Goal: Navigation & Orientation: Find specific page/section

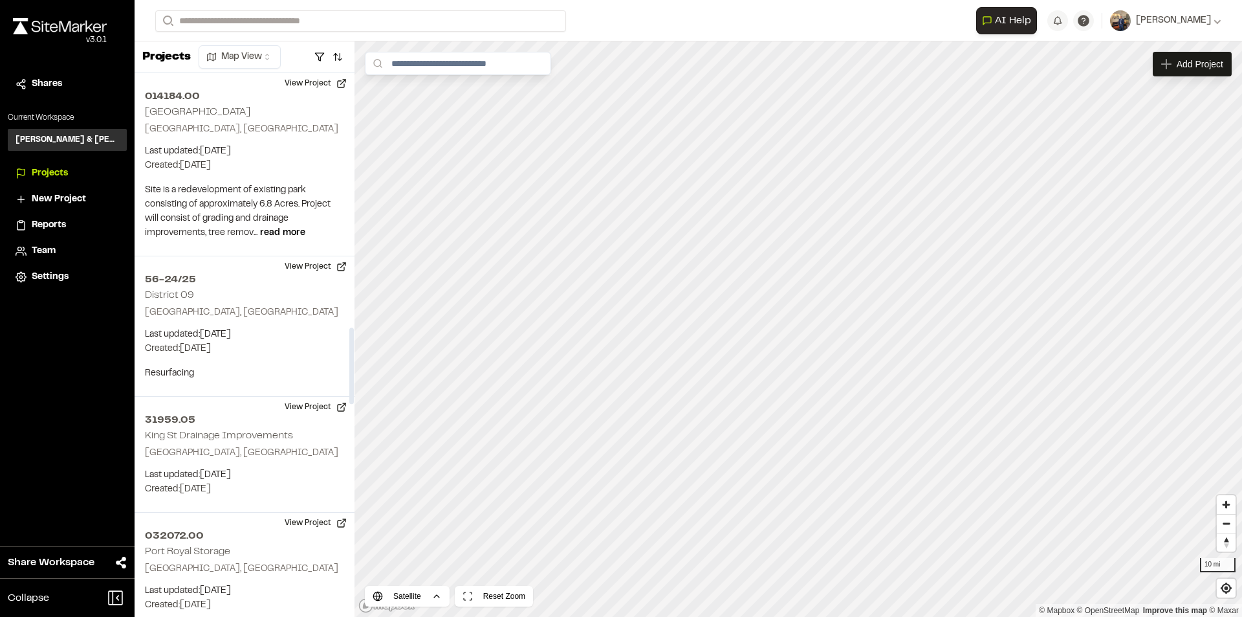
scroll to position [1811, 0]
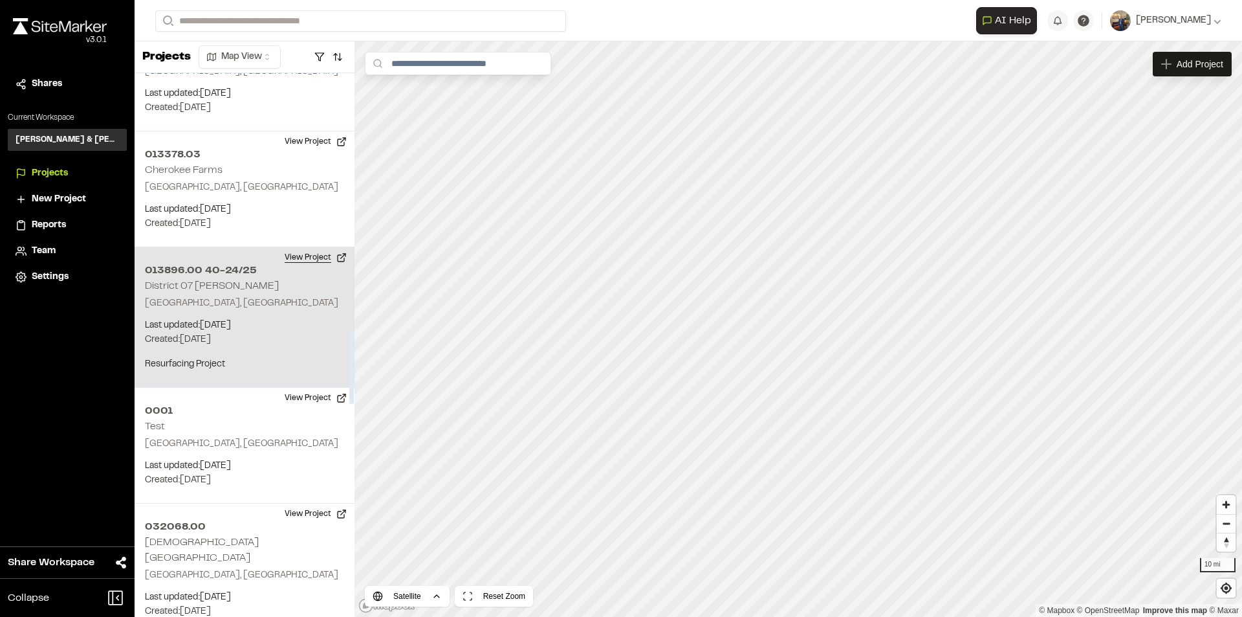
click at [305, 256] on button "View Project" at bounding box center [316, 257] width 78 height 21
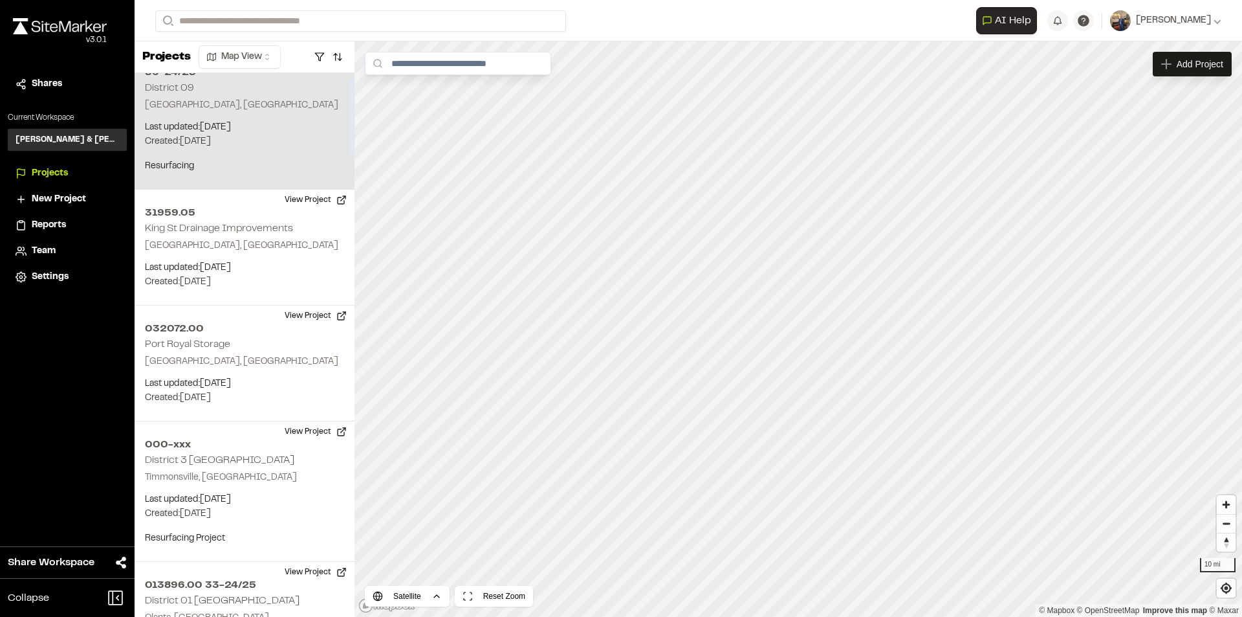
scroll to position [0, 0]
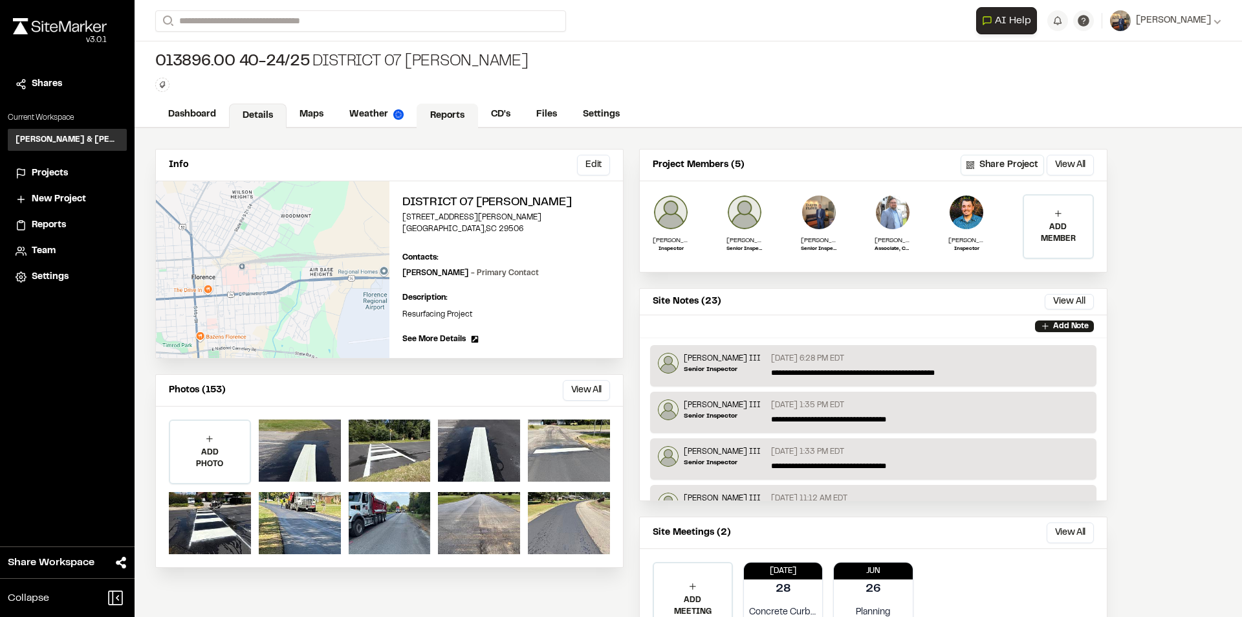
click at [439, 117] on link "Reports" at bounding box center [447, 116] width 61 height 25
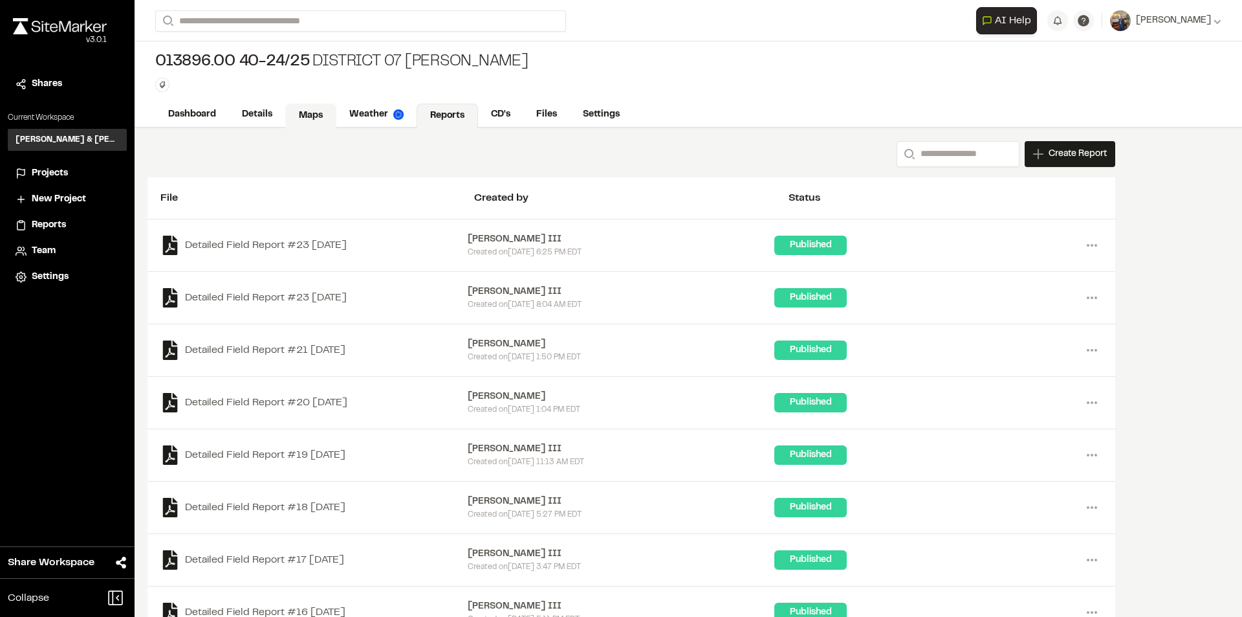
click at [309, 118] on link "Maps" at bounding box center [310, 116] width 51 height 25
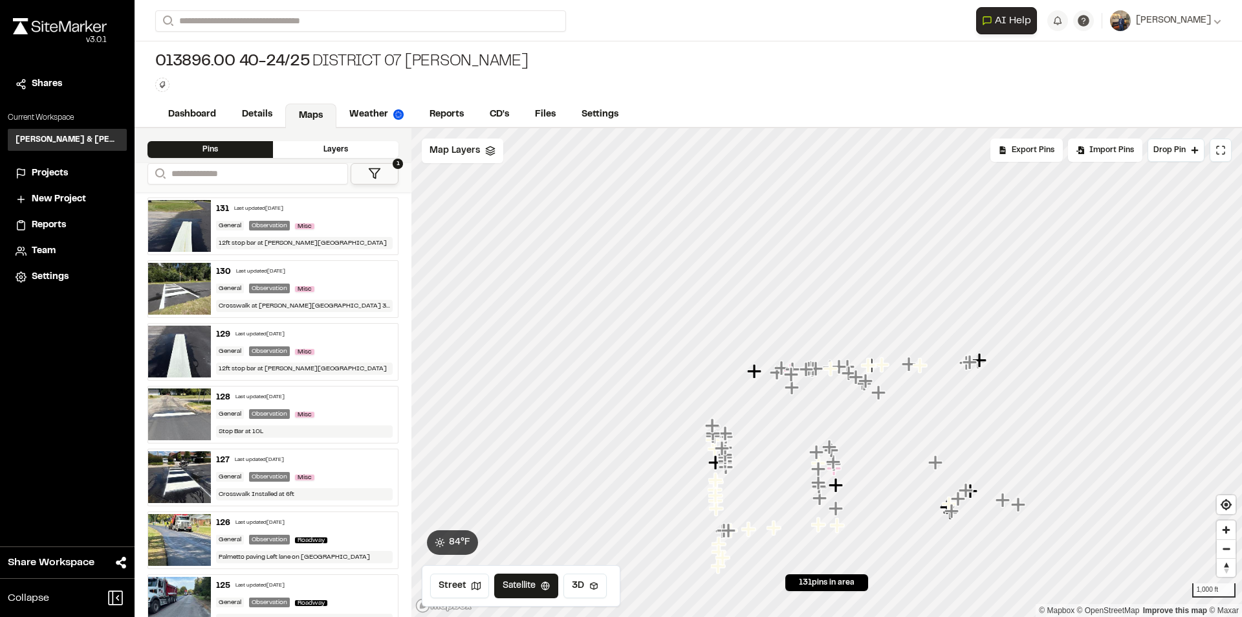
click at [334, 206] on div "131 Last updated Sep 1, 2025" at bounding box center [304, 209] width 177 height 12
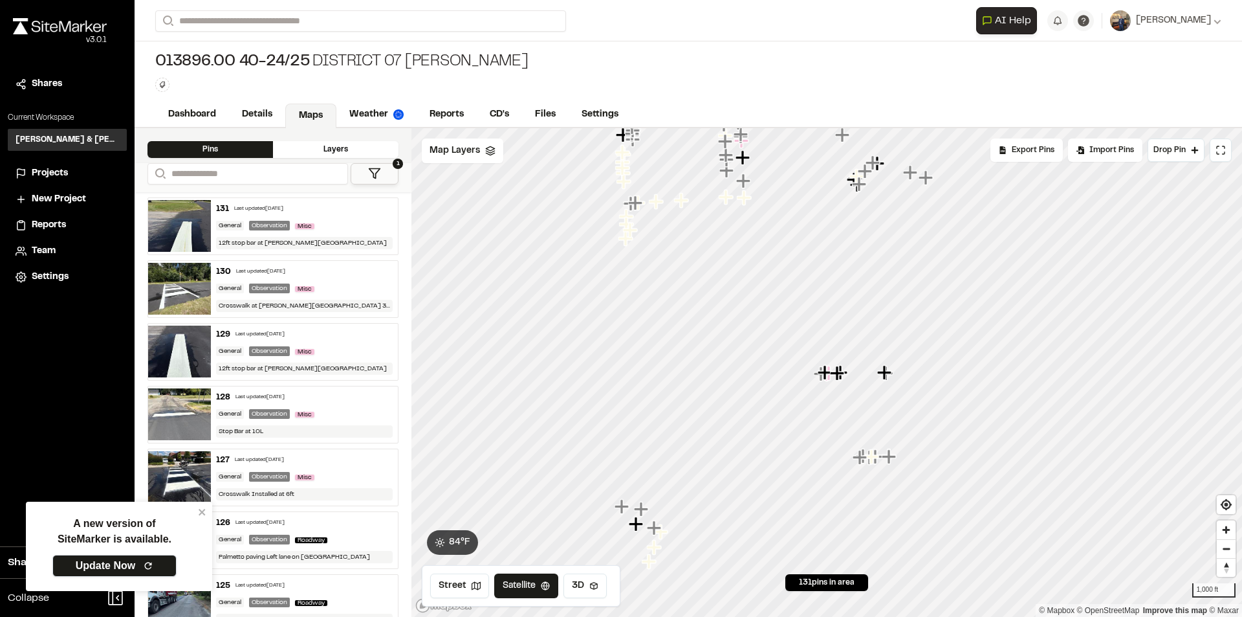
click at [147, 563] on icon at bounding box center [148, 565] width 10 height 10
